Goal: Task Accomplishment & Management: Use online tool/utility

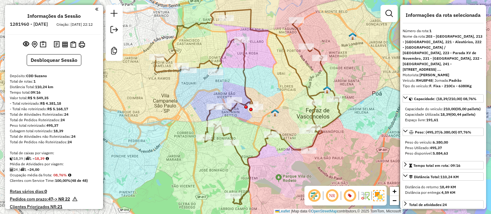
select select "**********"
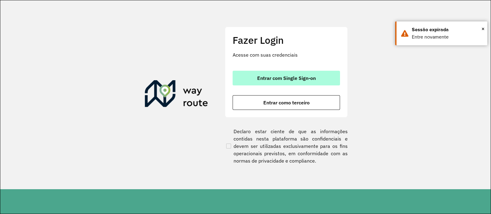
click at [261, 76] on span "Entrar com Single Sign-on" at bounding box center [286, 78] width 59 height 5
